Goal: Task Accomplishment & Management: Use online tool/utility

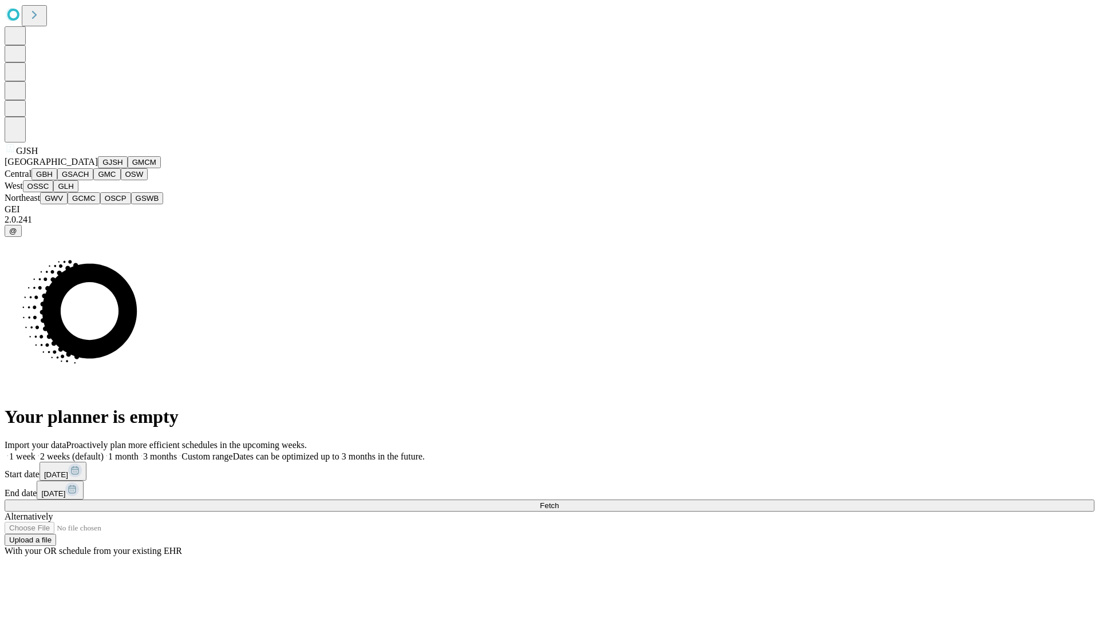
click at [98, 168] on button "GJSH" at bounding box center [113, 162] width 30 height 12
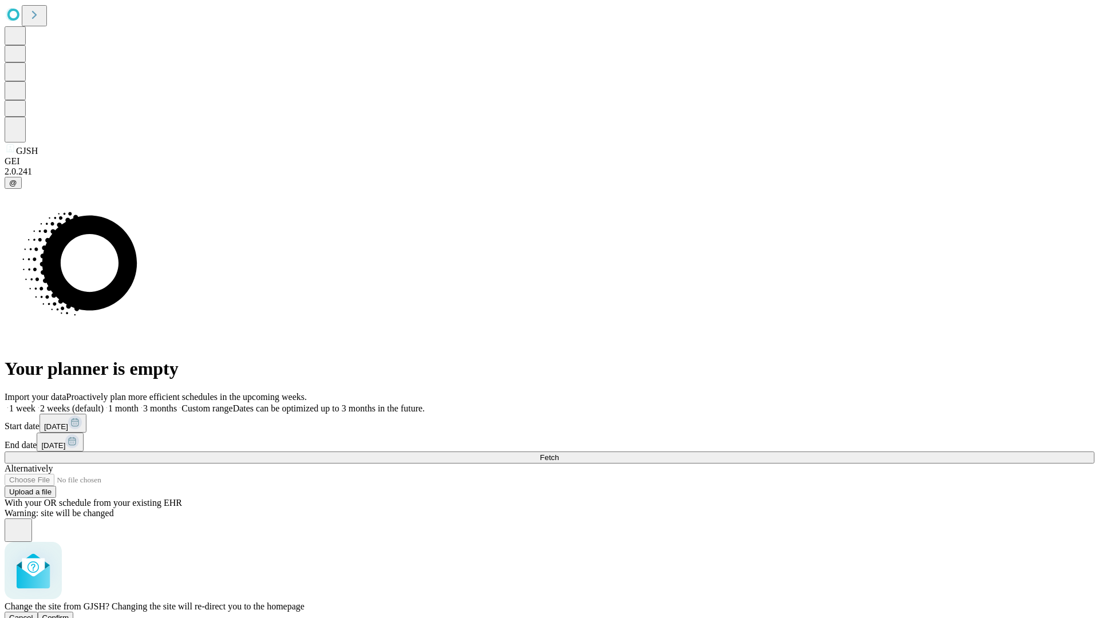
click at [69, 613] on span "Confirm" at bounding box center [55, 617] width 27 height 9
click at [138, 403] on label "1 month" at bounding box center [121, 408] width 35 height 10
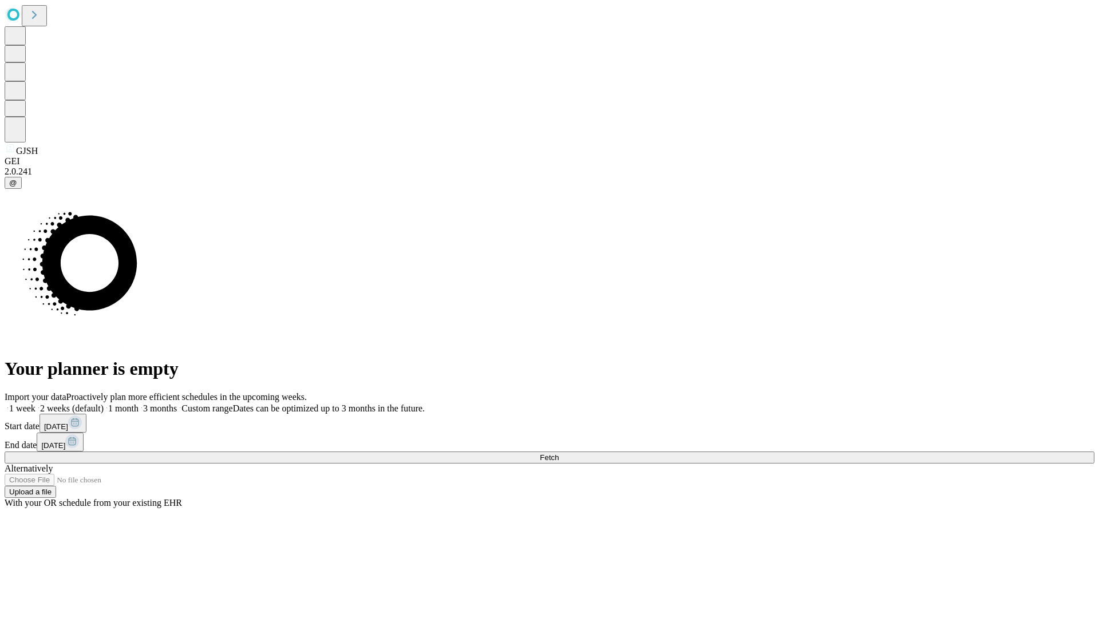
click at [559, 453] on span "Fetch" at bounding box center [549, 457] width 19 height 9
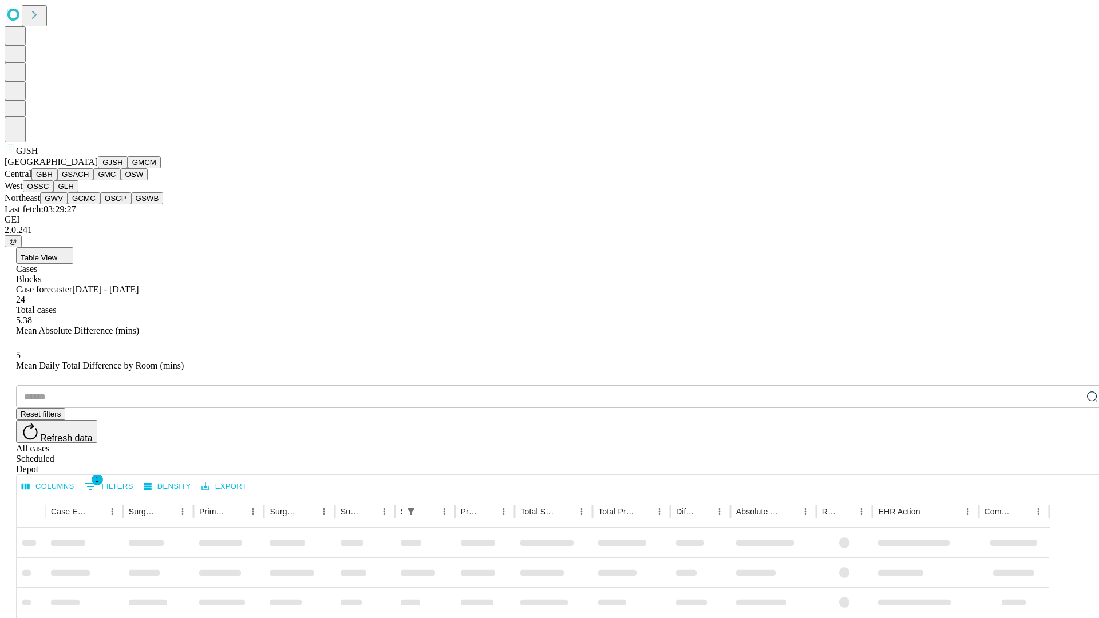
click at [128, 168] on button "GMCM" at bounding box center [144, 162] width 33 height 12
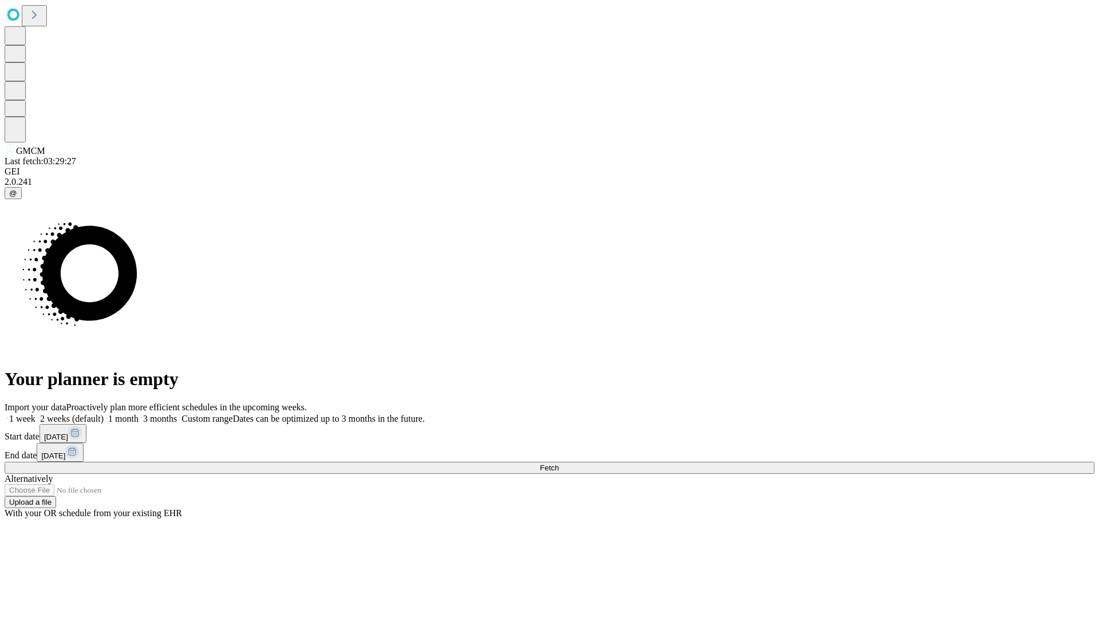
click at [138, 414] on label "1 month" at bounding box center [121, 419] width 35 height 10
click at [559, 464] on span "Fetch" at bounding box center [549, 468] width 19 height 9
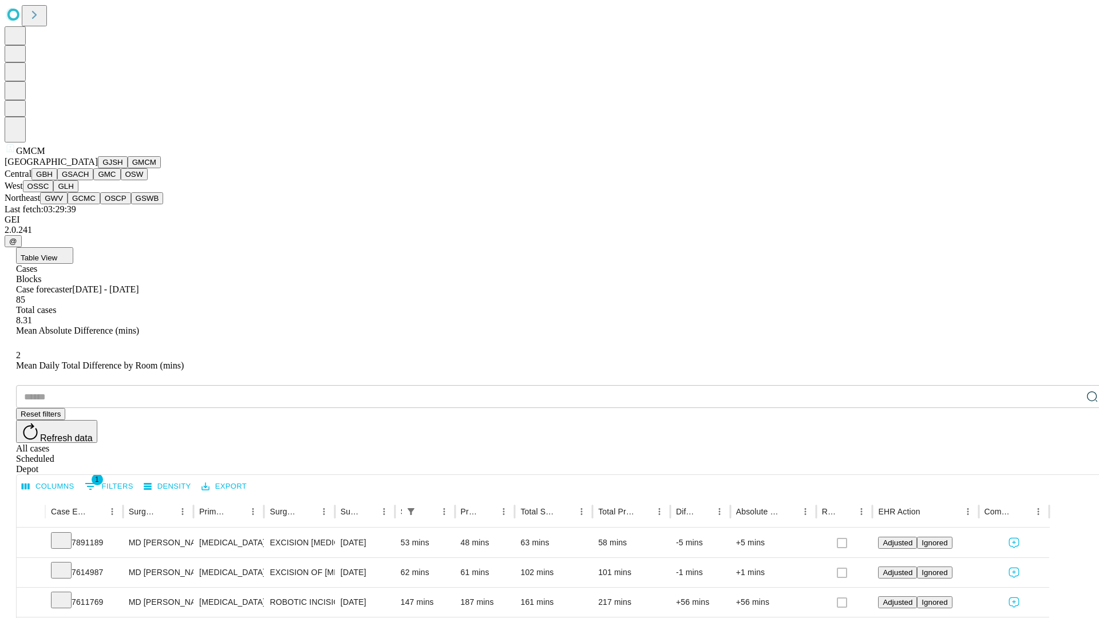
click at [57, 180] on button "GBH" at bounding box center [44, 174] width 26 height 12
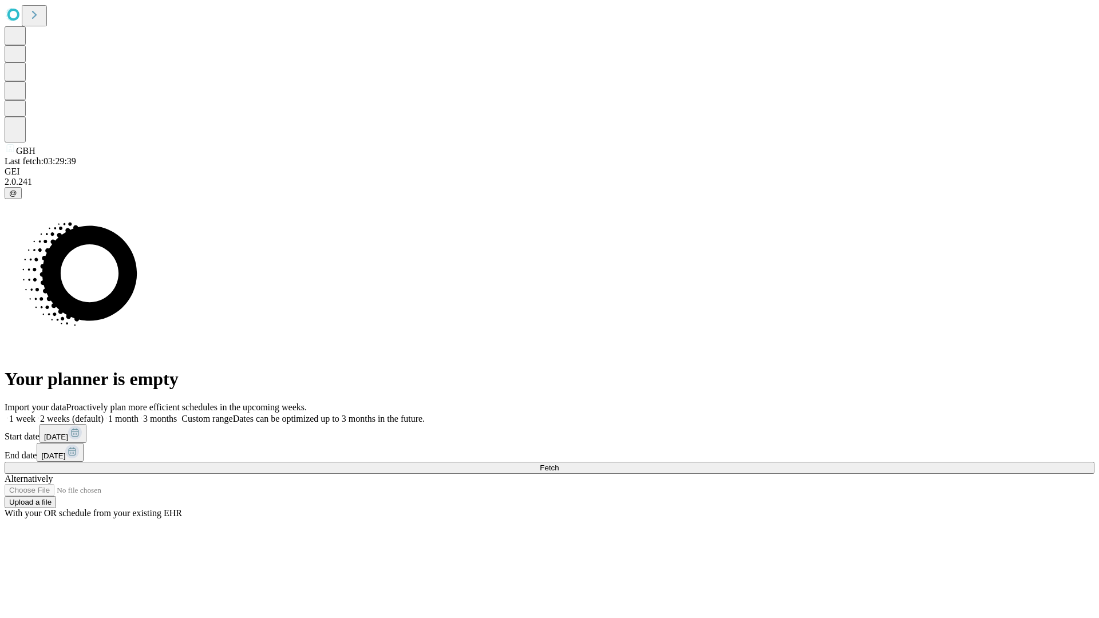
click at [138, 414] on label "1 month" at bounding box center [121, 419] width 35 height 10
click at [559, 464] on span "Fetch" at bounding box center [549, 468] width 19 height 9
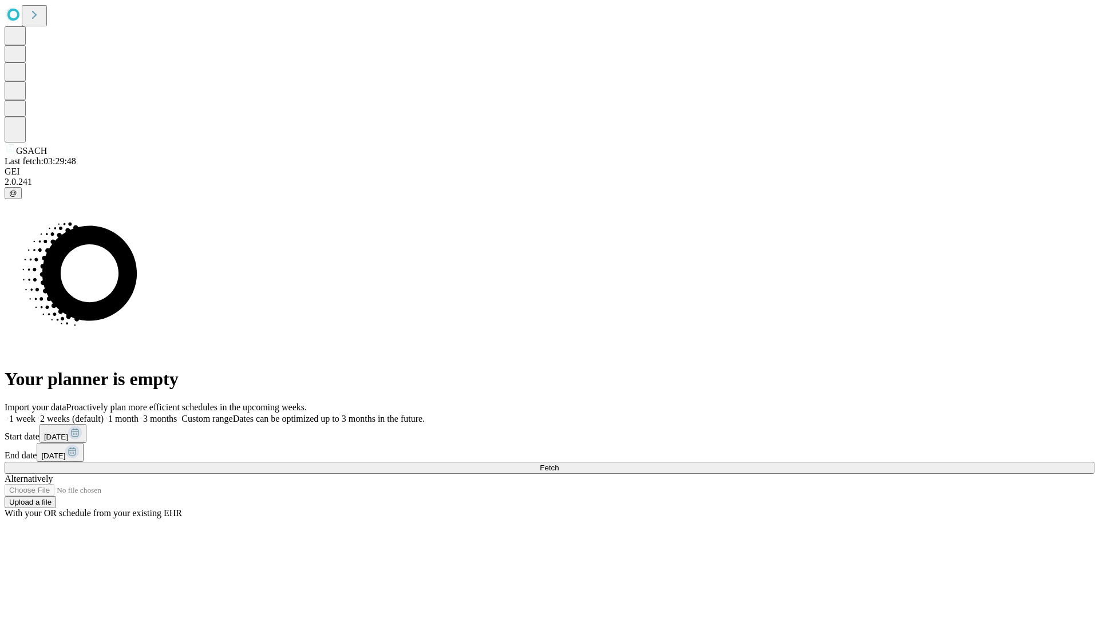
click at [559, 464] on span "Fetch" at bounding box center [549, 468] width 19 height 9
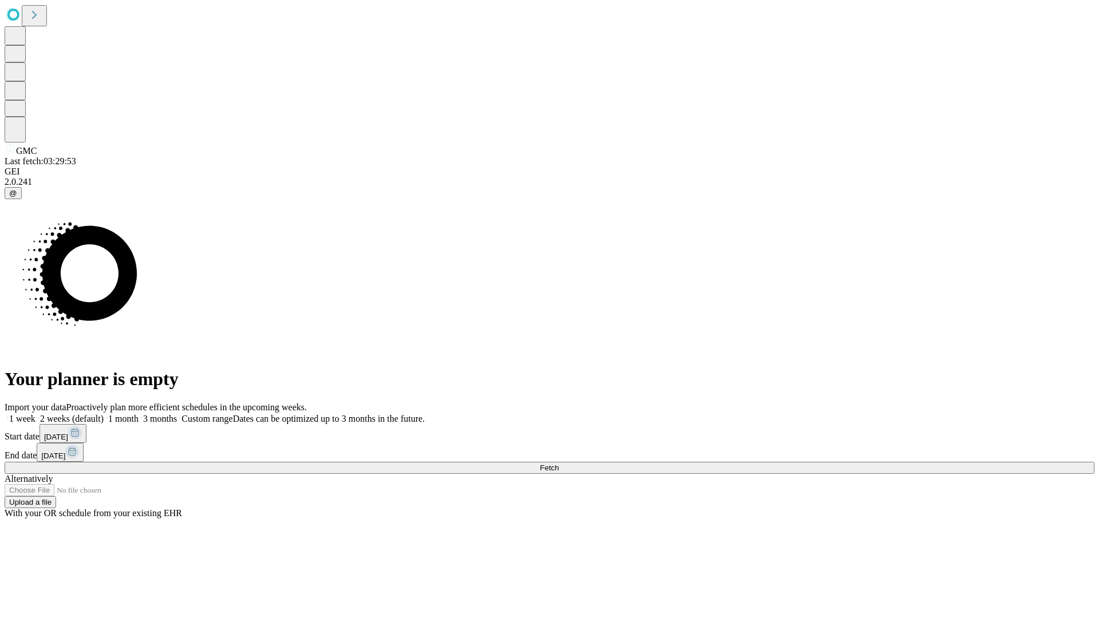
click at [559, 464] on span "Fetch" at bounding box center [549, 468] width 19 height 9
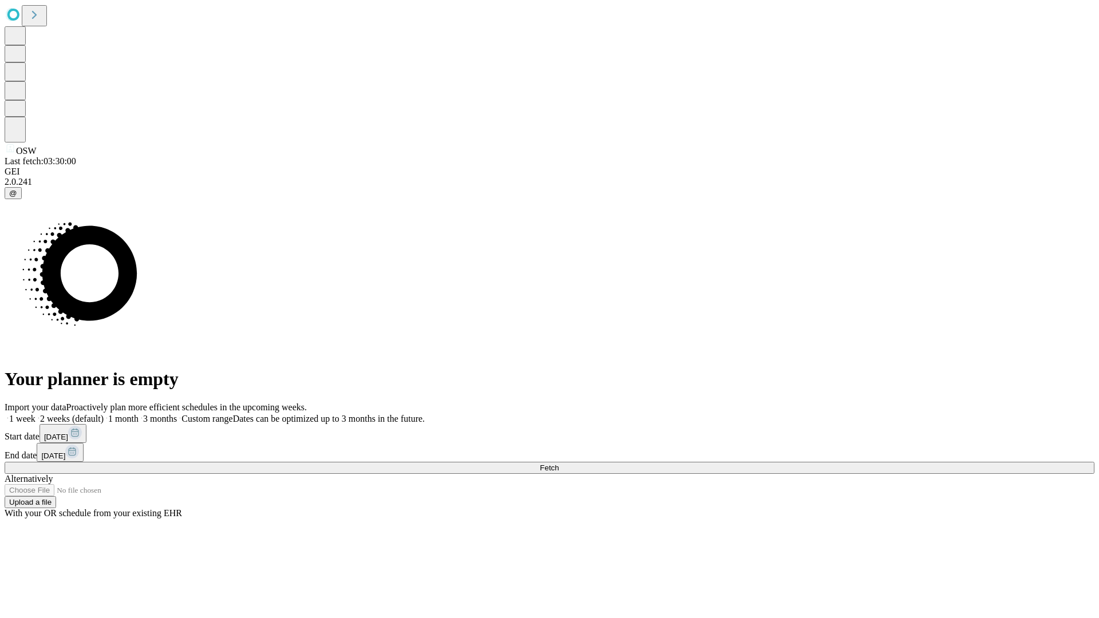
click at [138, 414] on label "1 month" at bounding box center [121, 419] width 35 height 10
click at [559, 464] on span "Fetch" at bounding box center [549, 468] width 19 height 9
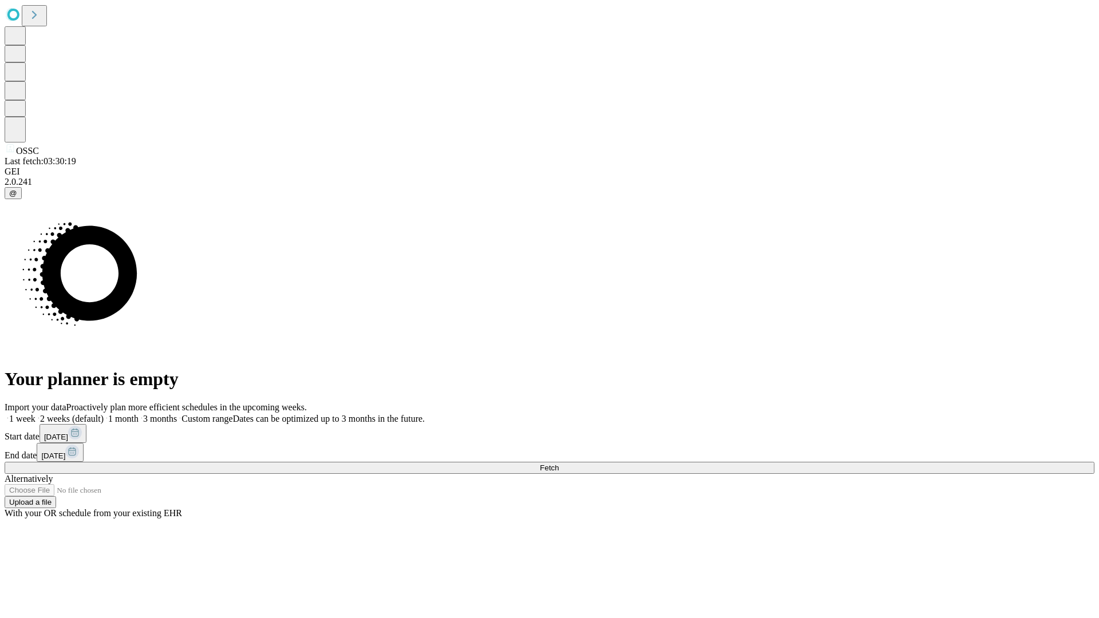
click at [138, 414] on label "1 month" at bounding box center [121, 419] width 35 height 10
click at [559, 464] on span "Fetch" at bounding box center [549, 468] width 19 height 9
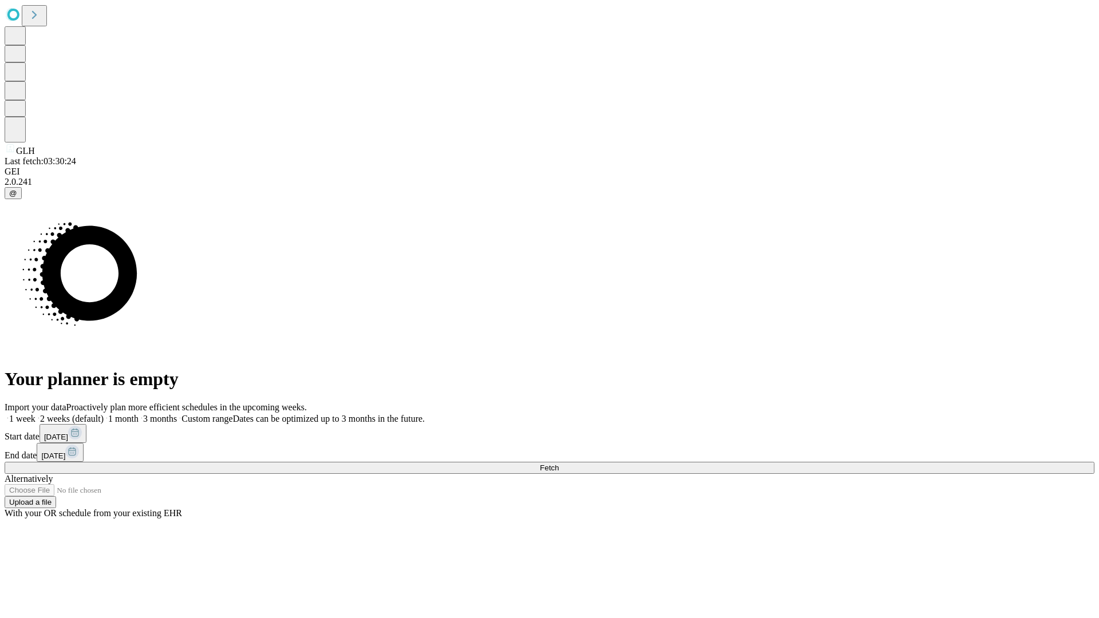
click at [559, 464] on span "Fetch" at bounding box center [549, 468] width 19 height 9
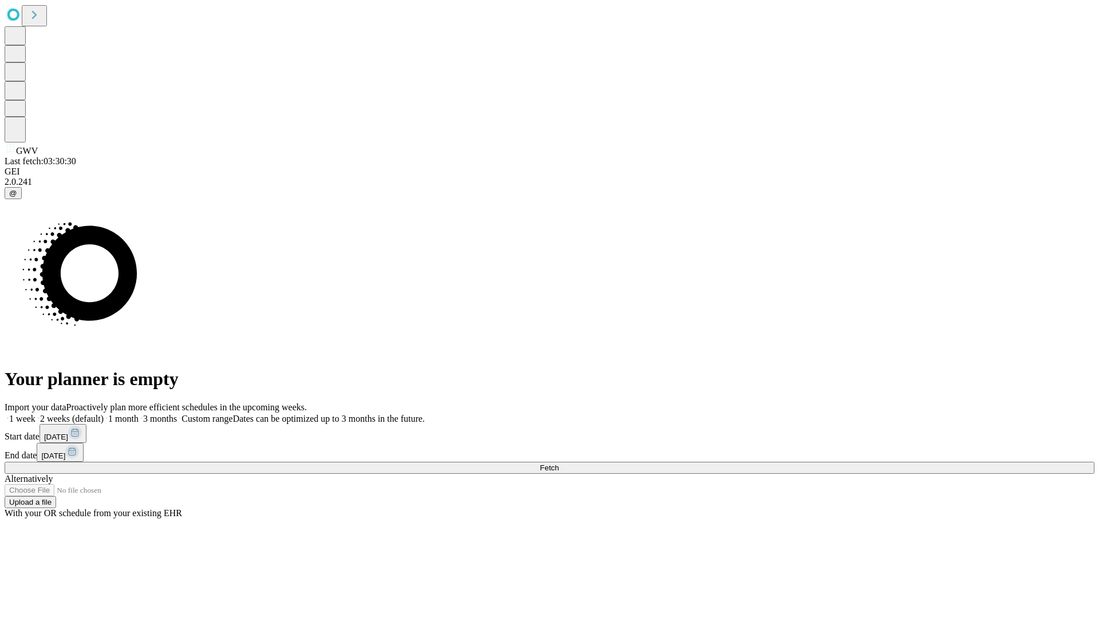
click at [138, 414] on label "1 month" at bounding box center [121, 419] width 35 height 10
click at [559, 464] on span "Fetch" at bounding box center [549, 468] width 19 height 9
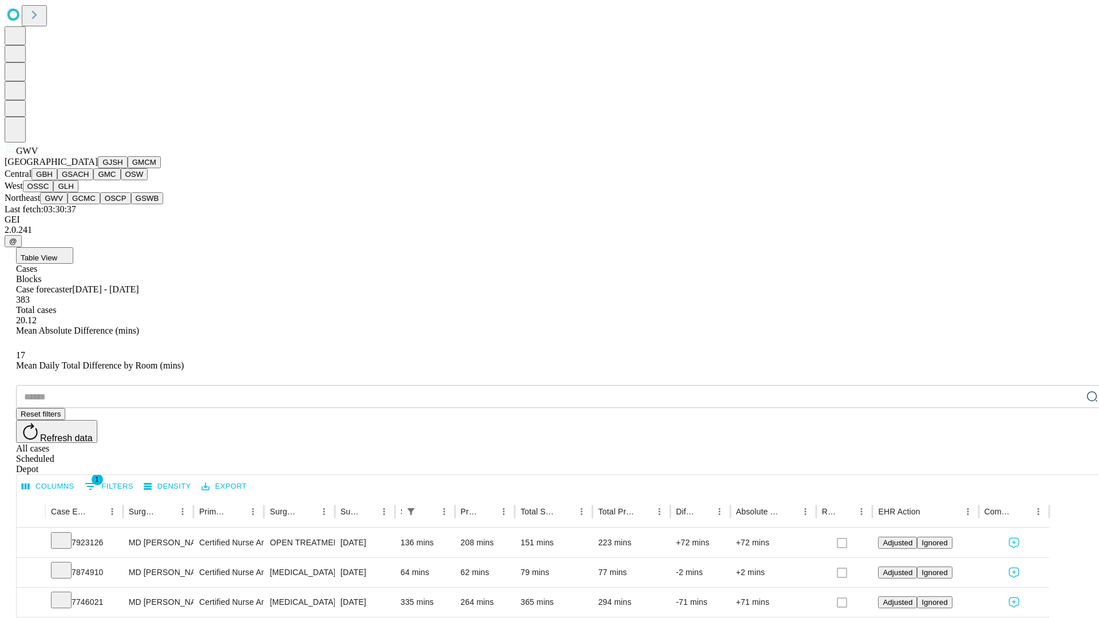
click at [89, 204] on button "GCMC" at bounding box center [84, 198] width 33 height 12
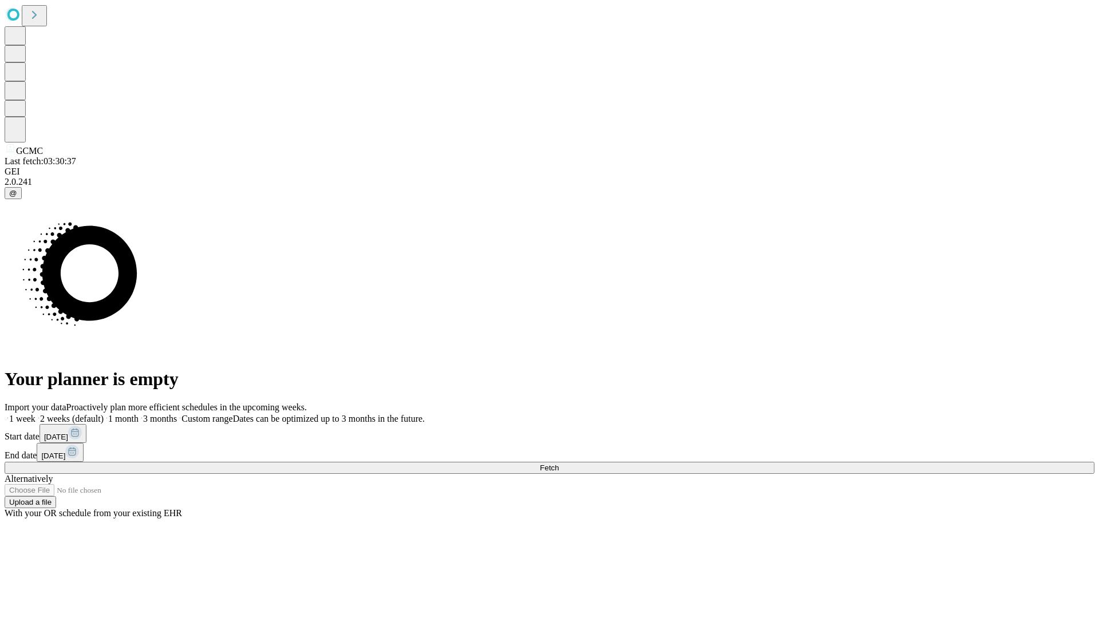
click at [138, 414] on label "1 month" at bounding box center [121, 419] width 35 height 10
click at [559, 464] on span "Fetch" at bounding box center [549, 468] width 19 height 9
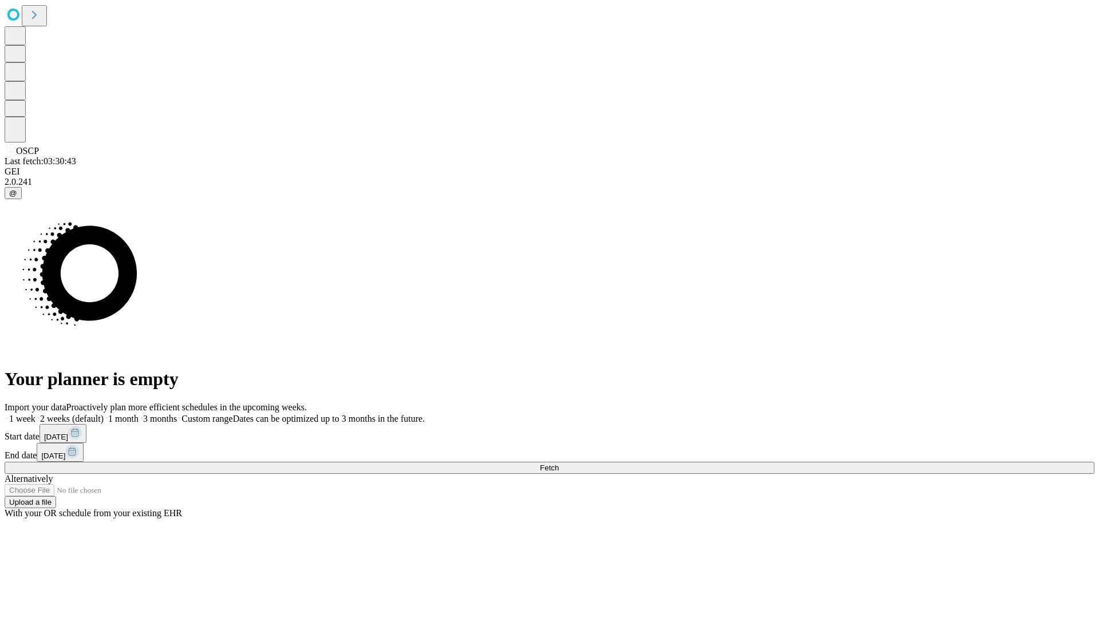
click at [138, 414] on label "1 month" at bounding box center [121, 419] width 35 height 10
click at [559, 464] on span "Fetch" at bounding box center [549, 468] width 19 height 9
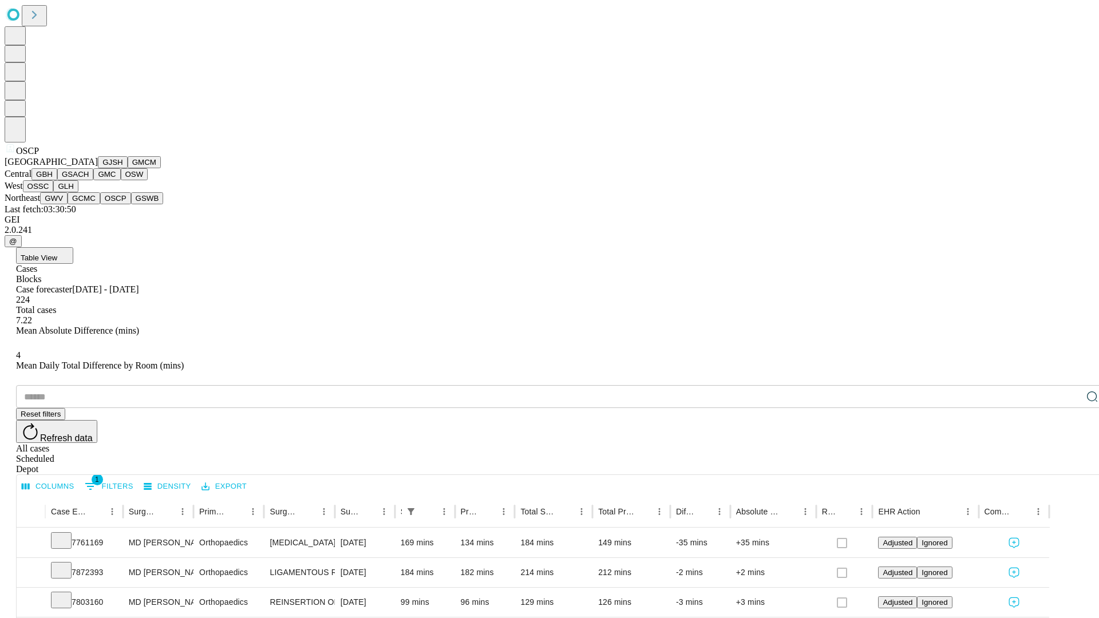
click at [131, 204] on button "GSWB" at bounding box center [147, 198] width 33 height 12
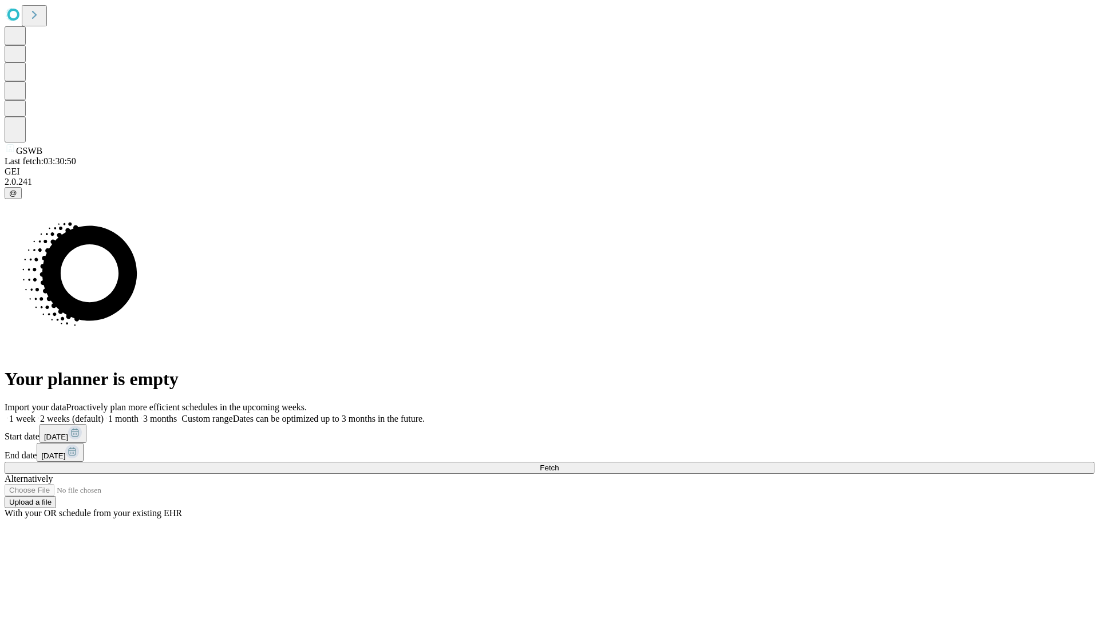
click at [138, 414] on label "1 month" at bounding box center [121, 419] width 35 height 10
click at [559, 464] on span "Fetch" at bounding box center [549, 468] width 19 height 9
